Goal: Navigation & Orientation: Find specific page/section

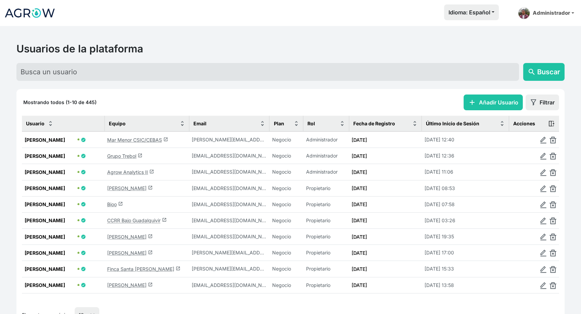
scroll to position [38, 0]
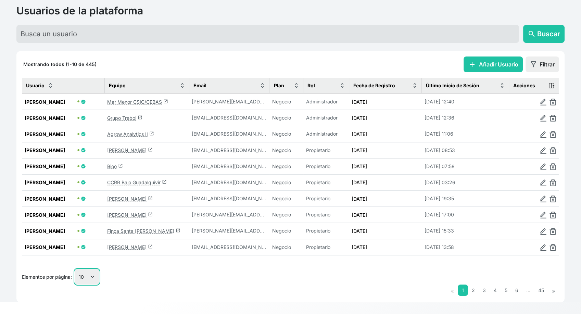
click at [95, 270] on select "10 25 50 100" at bounding box center [87, 276] width 25 height 15
select select "25"
click at [75, 270] on select "10 25 50 100" at bounding box center [87, 276] width 25 height 15
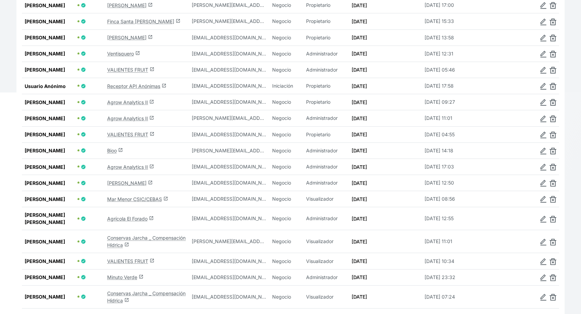
scroll to position [266, 0]
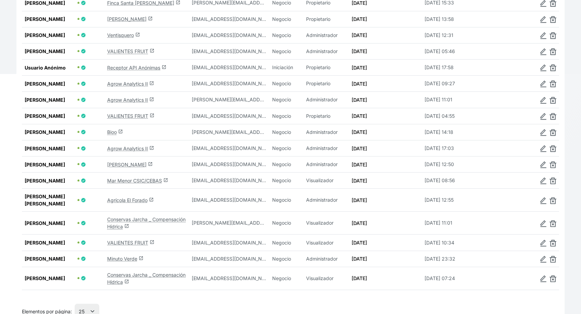
click at [118, 167] on link "Agro Andrade launch" at bounding box center [129, 164] width 45 height 6
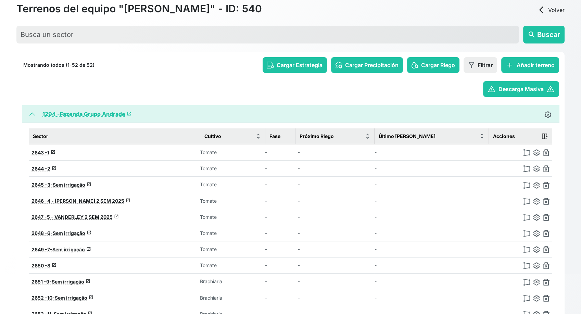
scroll to position [38, 0]
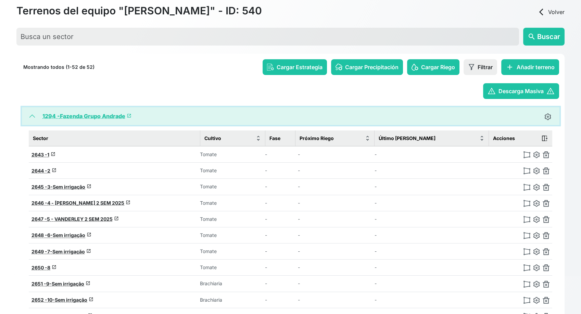
click at [30, 116] on button "1294 - Fazenda Grupo Andrade launch" at bounding box center [290, 116] width 537 height 18
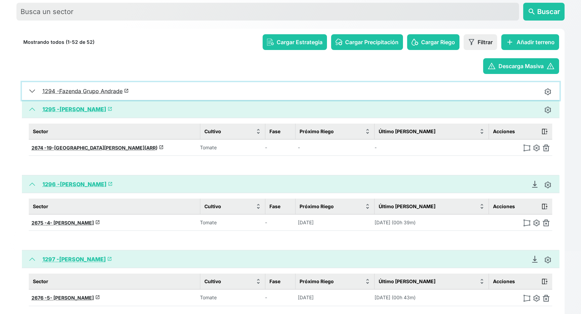
scroll to position [76, 0]
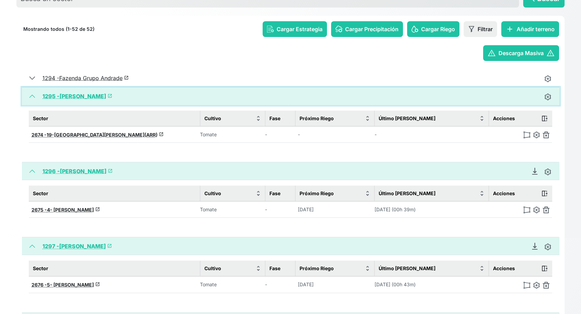
click at [30, 96] on button "1295 - ADILSON launch" at bounding box center [290, 96] width 537 height 18
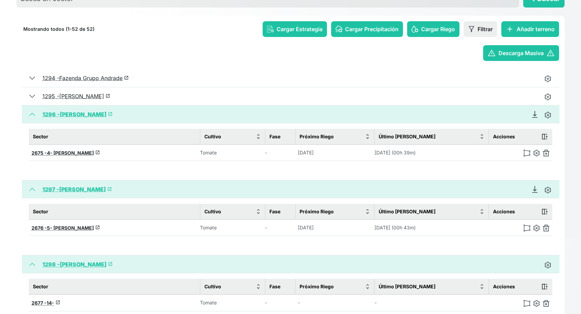
click at [63, 114] on link "1296 - LUIZ CLAUDIO launch" at bounding box center [77, 114] width 70 height 7
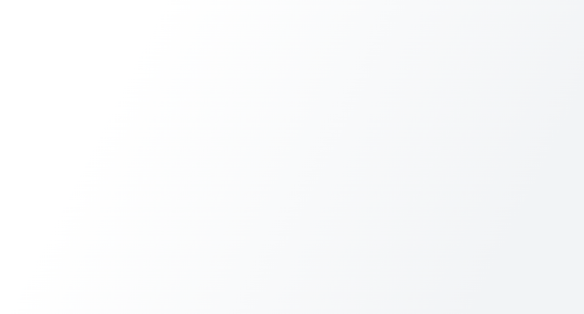
click at [43, 13] on body at bounding box center [292, 157] width 584 height 314
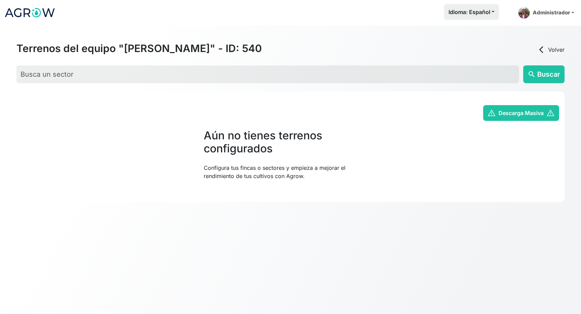
scroll to position [26, 0]
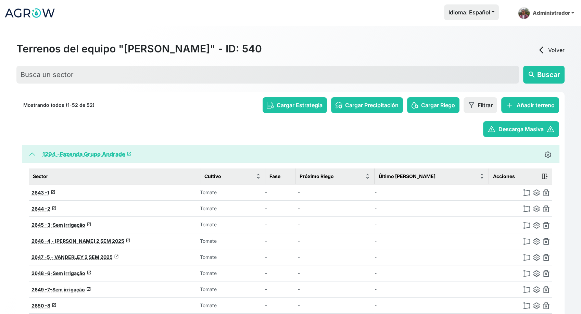
scroll to position [38, 0]
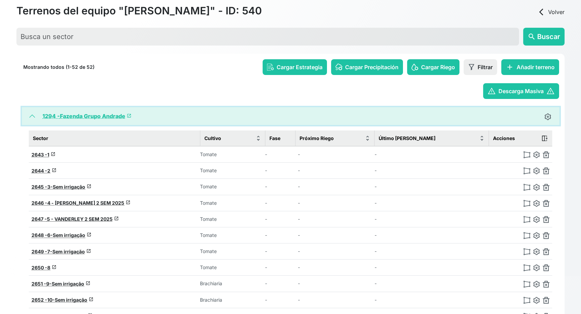
click at [27, 118] on button "1294 - Fazenda Grupo Andrade launch" at bounding box center [290, 116] width 537 height 18
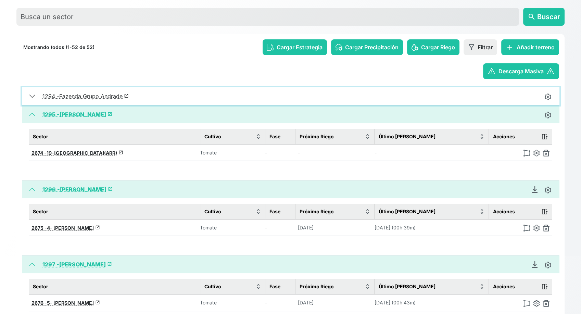
scroll to position [76, 0]
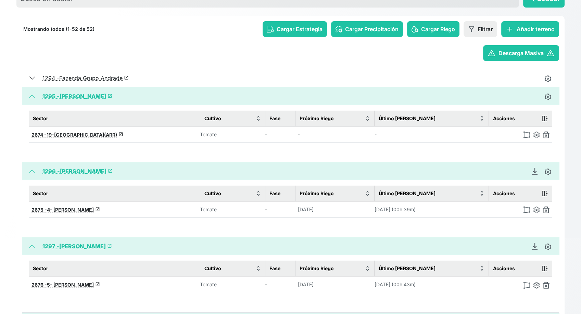
click at [84, 170] on link "1296 - [PERSON_NAME]" at bounding box center [77, 171] width 70 height 7
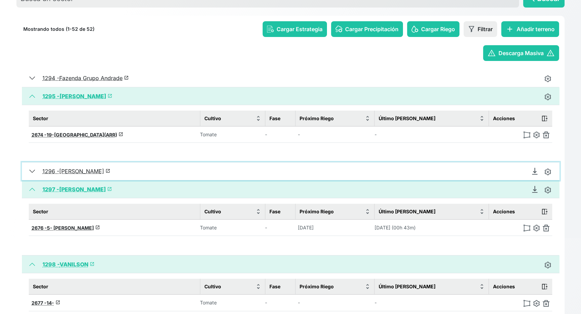
click at [30, 168] on button "1296 - LUIZ CLAUDIO launch" at bounding box center [290, 171] width 537 height 18
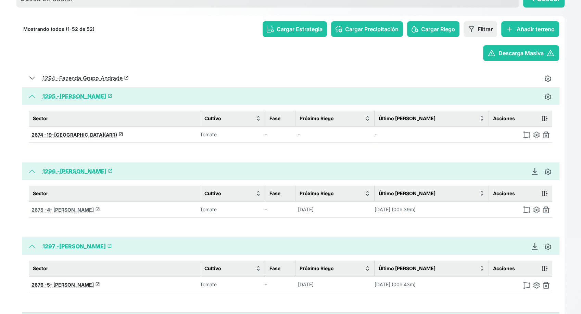
click at [64, 209] on span "4- [PERSON_NAME]" at bounding box center [70, 210] width 47 height 6
click at [64, 208] on span "4- [PERSON_NAME]" at bounding box center [70, 210] width 47 height 6
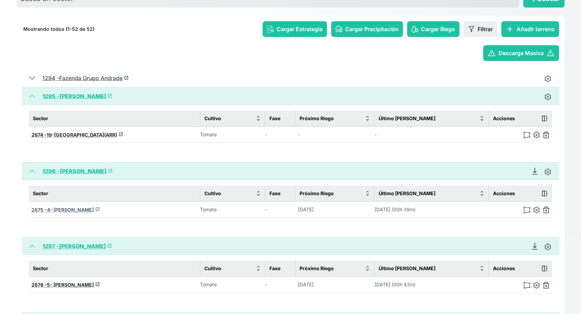
click at [64, 208] on span "4- [PERSON_NAME]" at bounding box center [70, 210] width 47 height 6
click at [65, 208] on span "4- [PERSON_NAME]" at bounding box center [70, 210] width 47 height 6
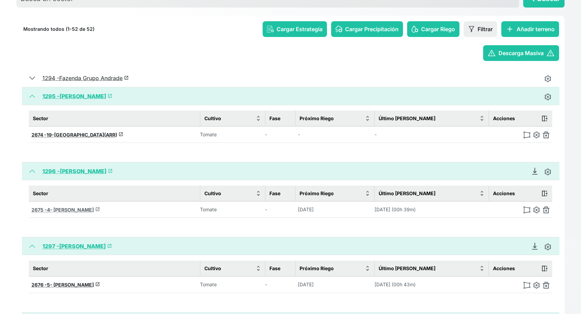
click at [65, 208] on span "4- [PERSON_NAME]" at bounding box center [70, 210] width 47 height 6
click at [65, 207] on span "4- [PERSON_NAME]" at bounding box center [70, 210] width 47 height 6
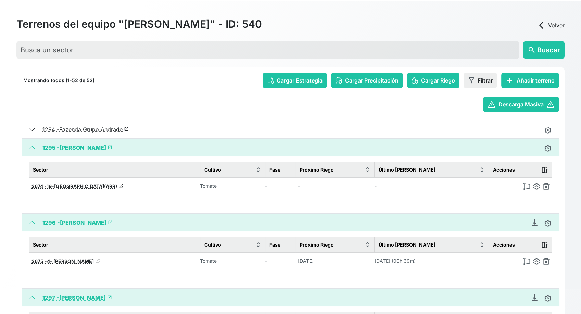
scroll to position [38, 0]
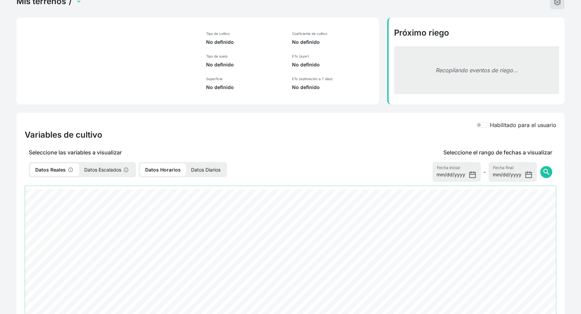
select select "2675"
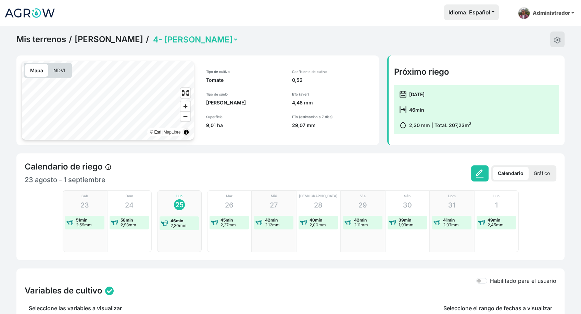
click at [50, 36] on link "Mis terrenos" at bounding box center [41, 39] width 50 height 10
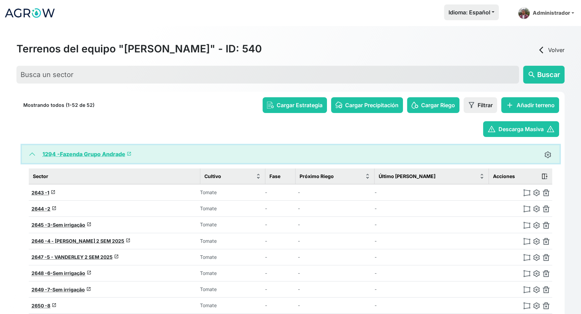
click at [28, 156] on button "1294 - Fazenda Grupo Andrade launch" at bounding box center [290, 154] width 537 height 18
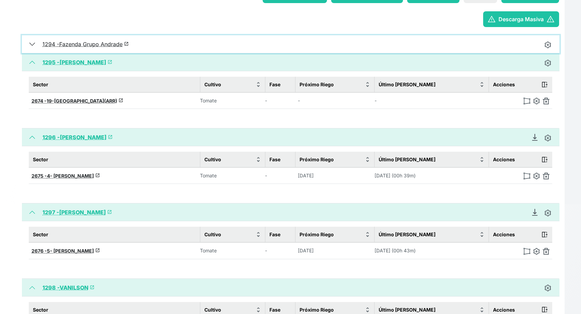
scroll to position [114, 0]
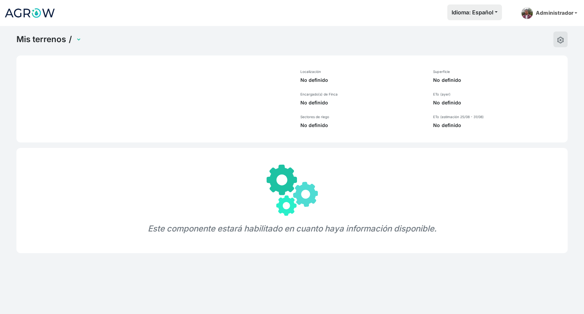
select select "1296"
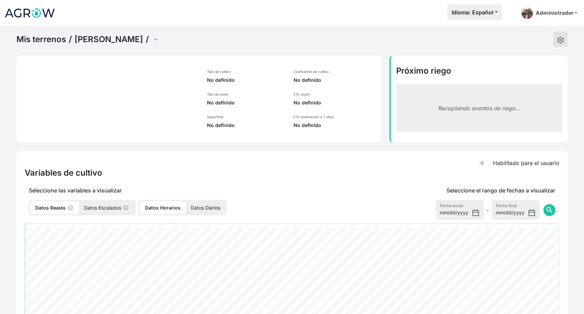
select select "2675"
select select "2674"
select select "2675"
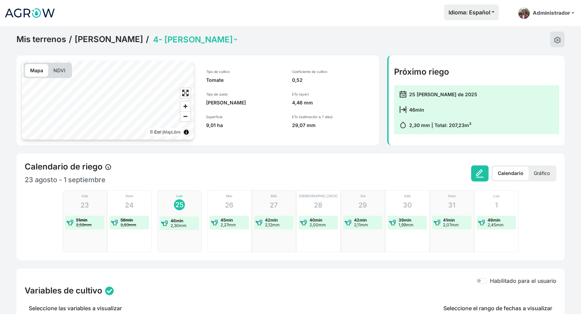
click at [50, 43] on link "Mis terrenos" at bounding box center [41, 39] width 50 height 10
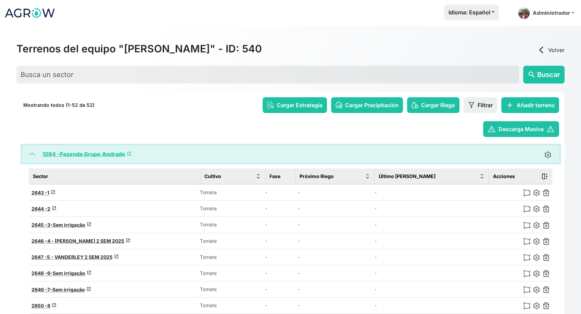
click at [30, 155] on button "1294 - Fazenda Grupo Andrade launch" at bounding box center [290, 154] width 537 height 18
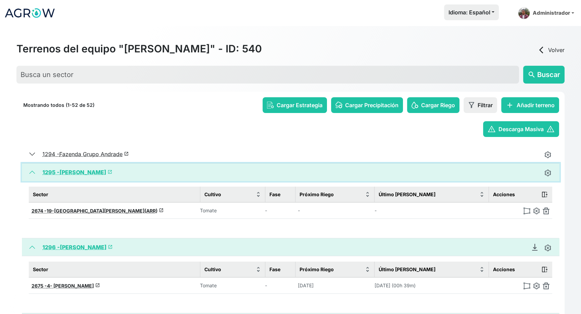
click at [34, 169] on button "1295 - ADILSON launch" at bounding box center [290, 172] width 537 height 18
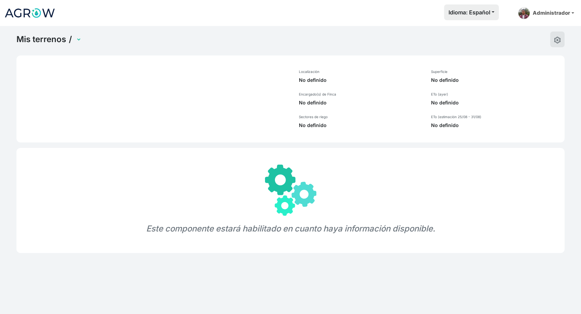
select select "1296"
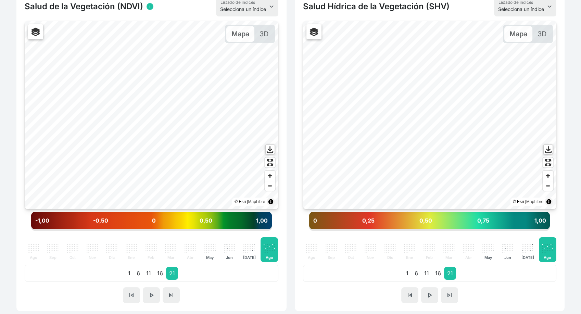
scroll to position [190, 0]
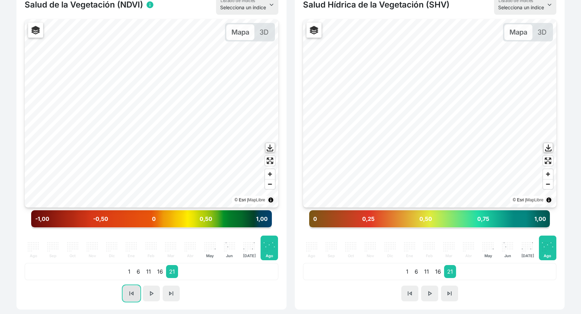
click at [131, 293] on span "skip_previous" at bounding box center [131, 293] width 8 height 8
click at [171, 293] on span "skip_next" at bounding box center [171, 293] width 8 height 8
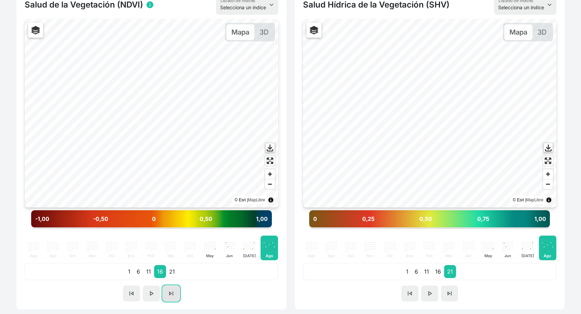
click at [171, 293] on span "skip_next" at bounding box center [171, 293] width 8 height 8
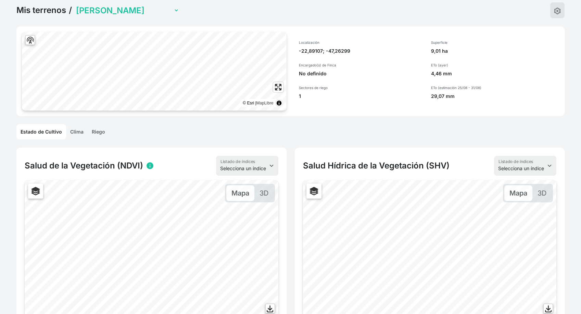
scroll to position [0, 0]
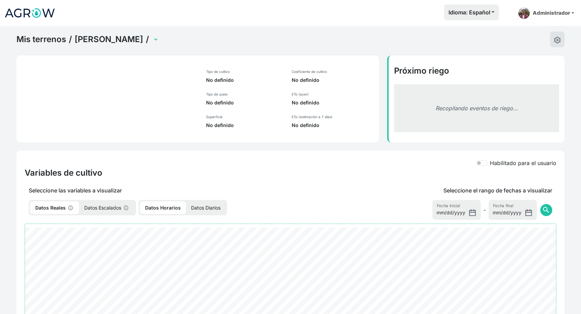
select select "2675"
